Goal: Task Accomplishment & Management: Complete application form

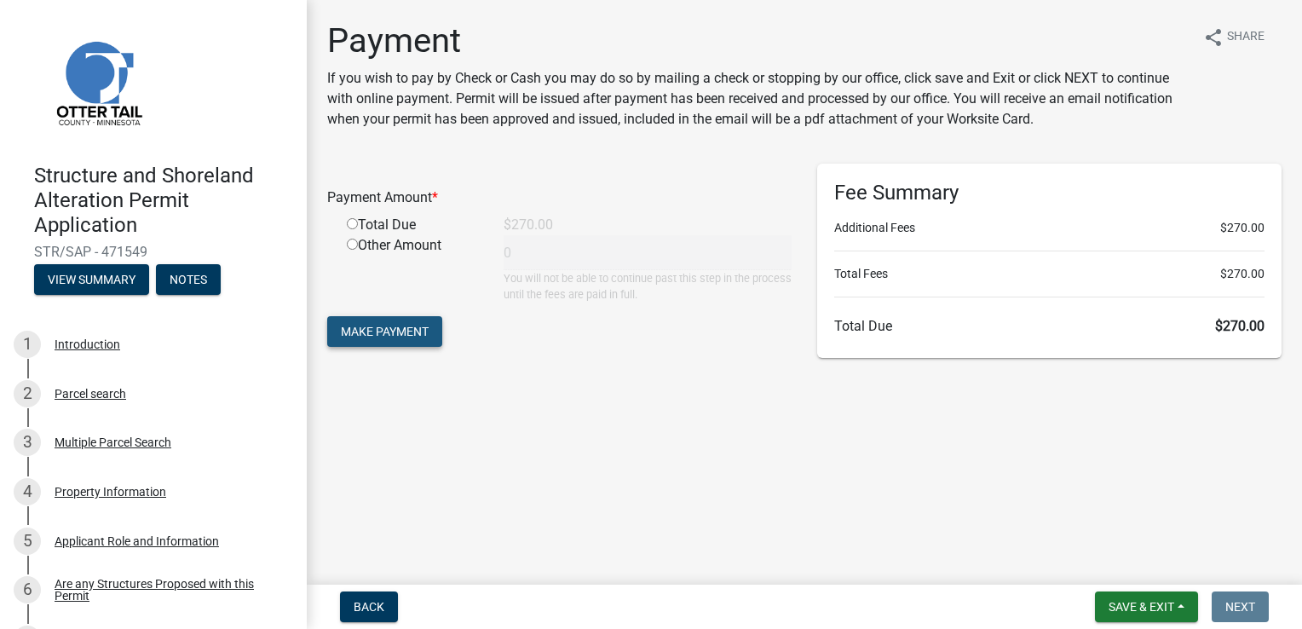
click at [382, 337] on span "Make Payment" at bounding box center [385, 332] width 88 height 14
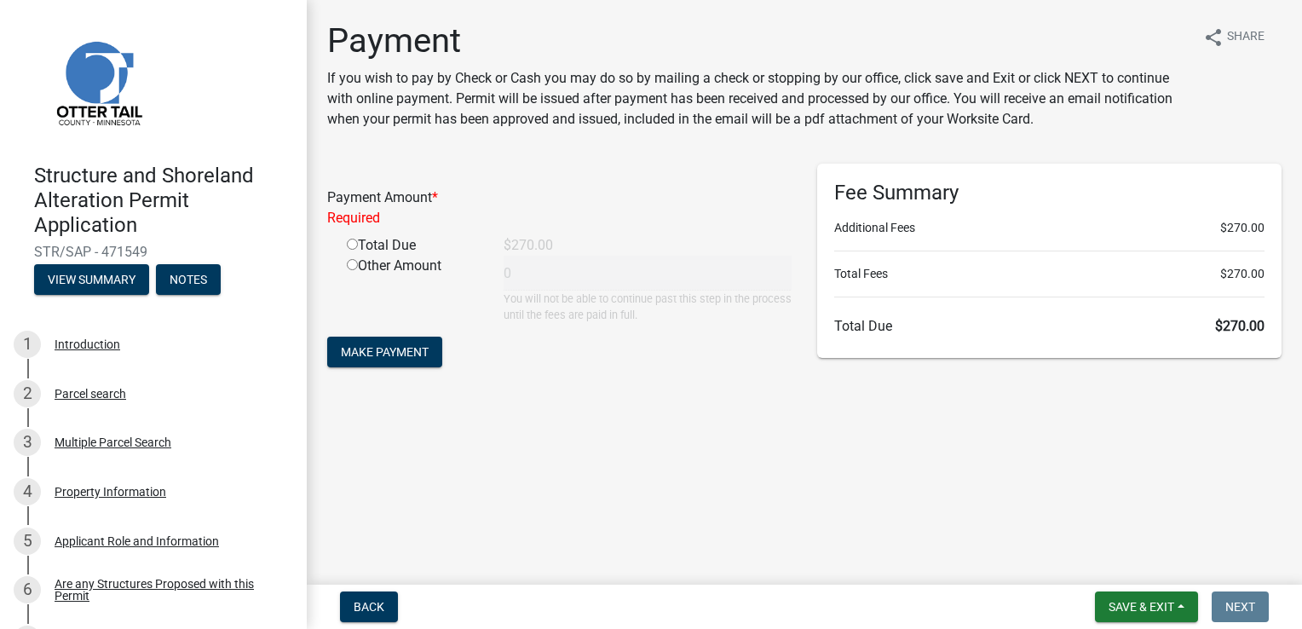
click at [352, 244] on input "radio" at bounding box center [352, 244] width 11 height 11
radio input "true"
type input "270"
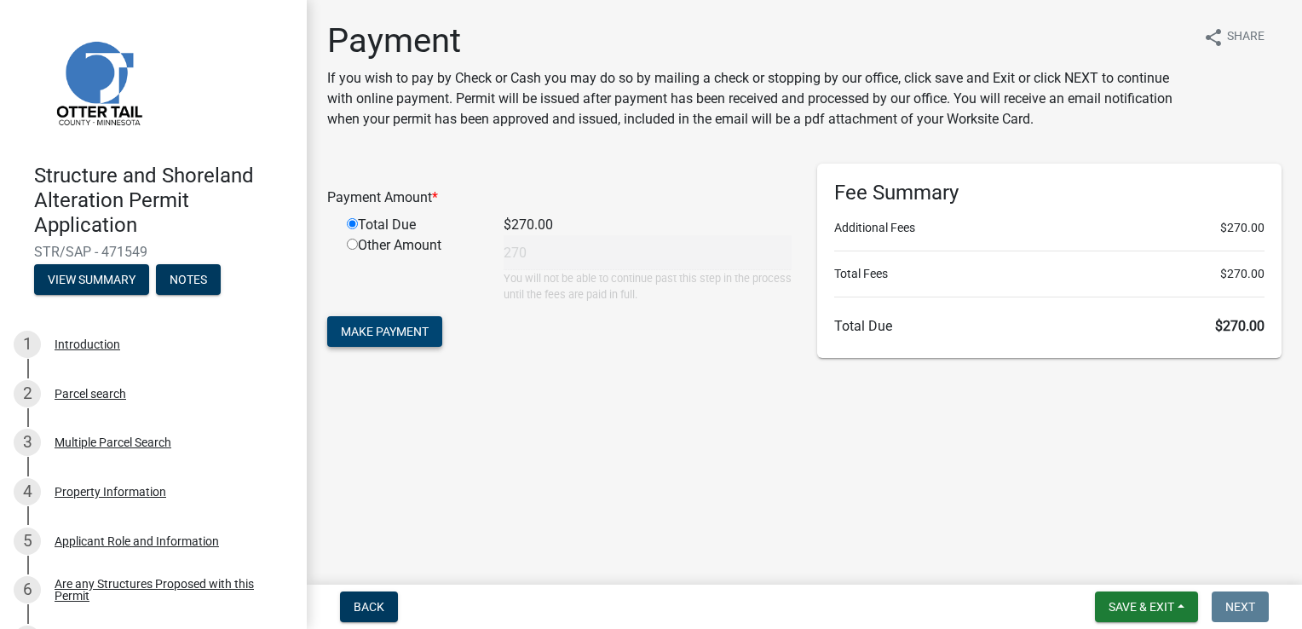
click at [385, 332] on span "Make Payment" at bounding box center [385, 332] width 88 height 14
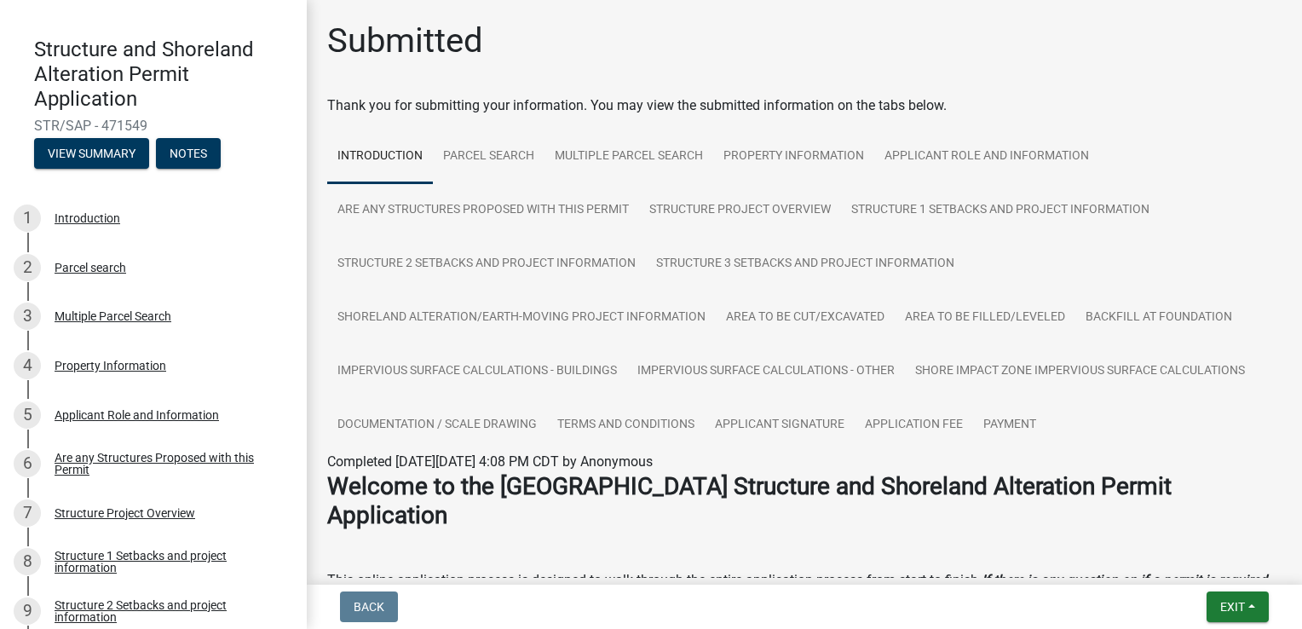
scroll to position [118, 0]
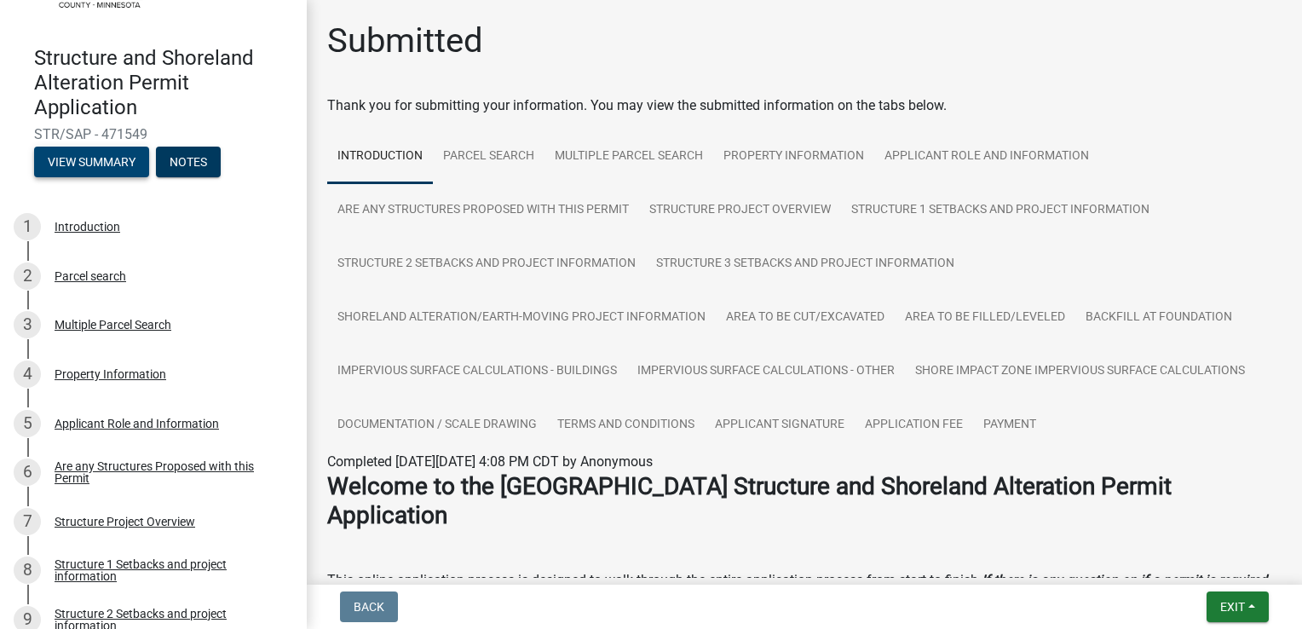
click at [96, 157] on button "View Summary" at bounding box center [91, 162] width 115 height 31
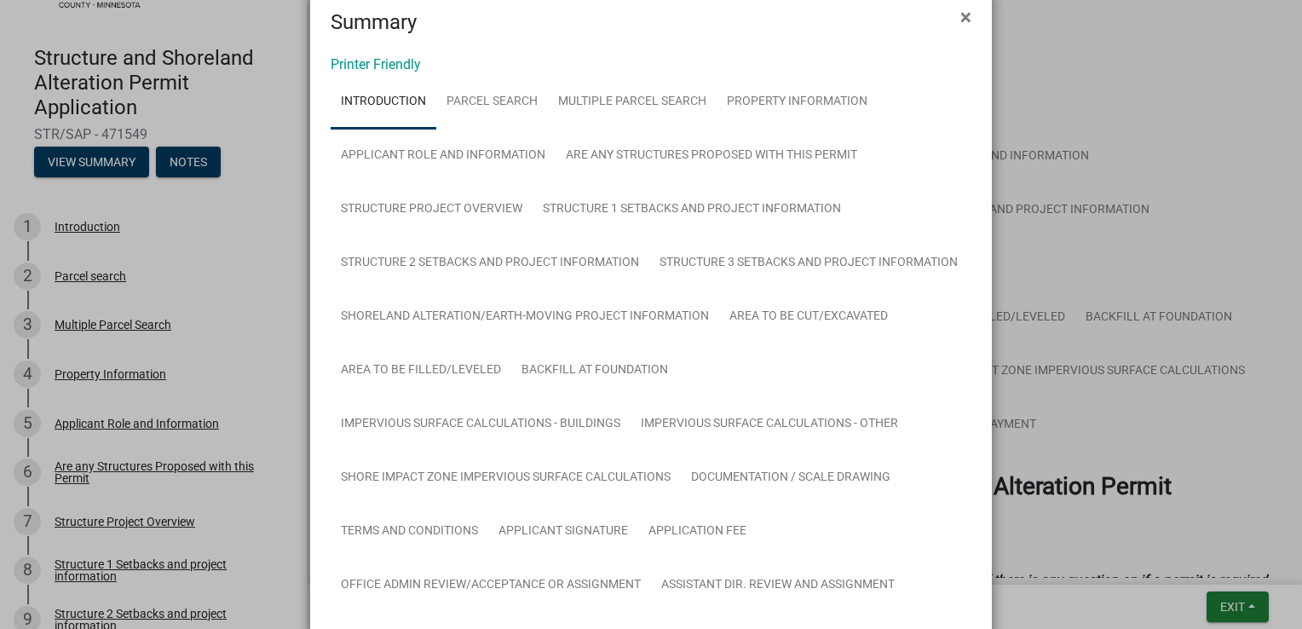
scroll to position [0, 0]
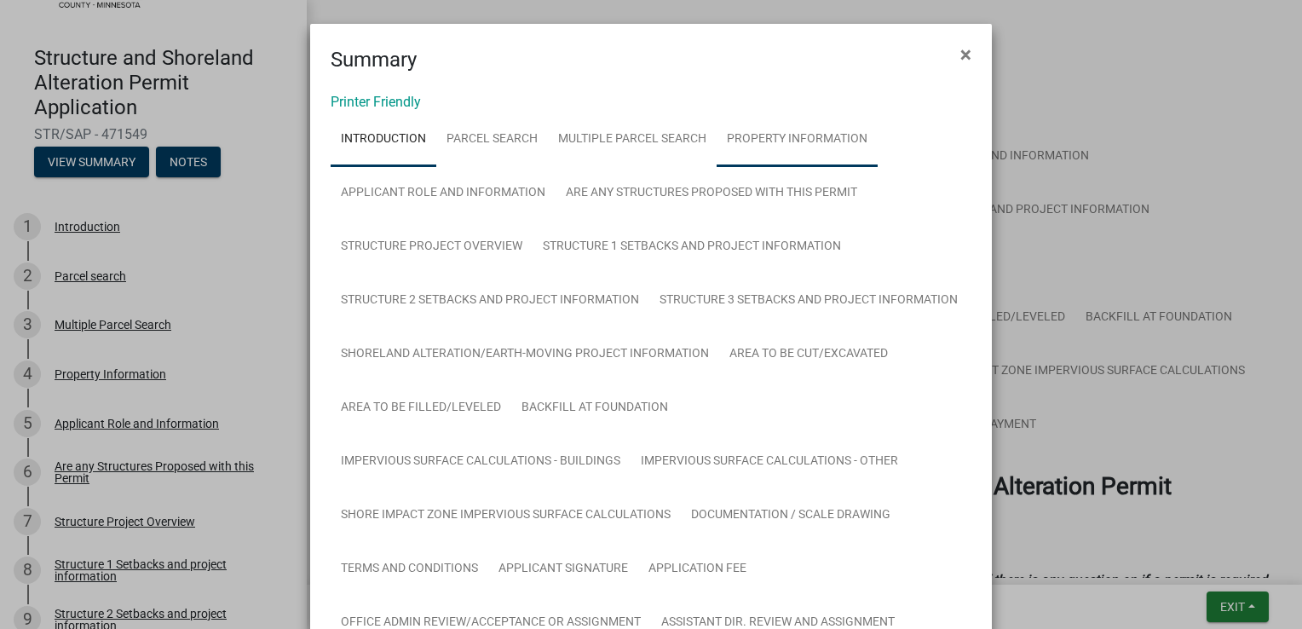
click at [780, 133] on link "Property Information" at bounding box center [797, 139] width 161 height 55
click at [361, 104] on link "Printer Friendly" at bounding box center [376, 102] width 90 height 16
